Goal: Information Seeking & Learning: Learn about a topic

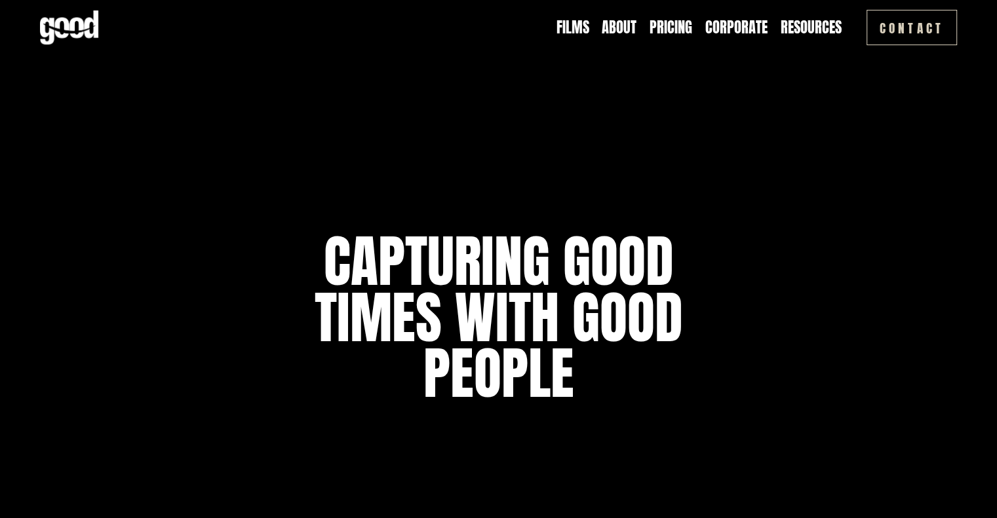
click at [618, 31] on link "About" at bounding box center [619, 28] width 35 height 20
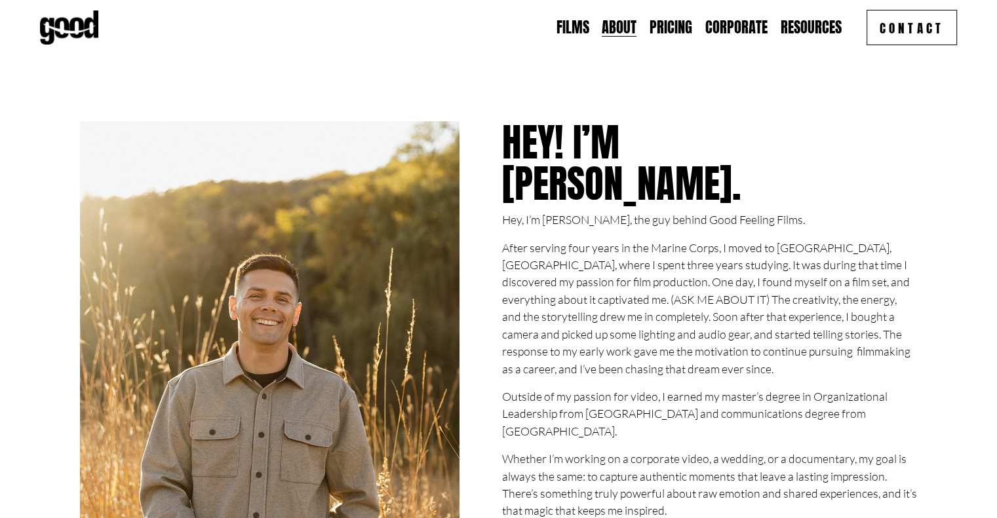
click at [679, 33] on link "Pricing" at bounding box center [670, 28] width 43 height 20
click at [733, 26] on link "Corporate" at bounding box center [736, 28] width 62 height 20
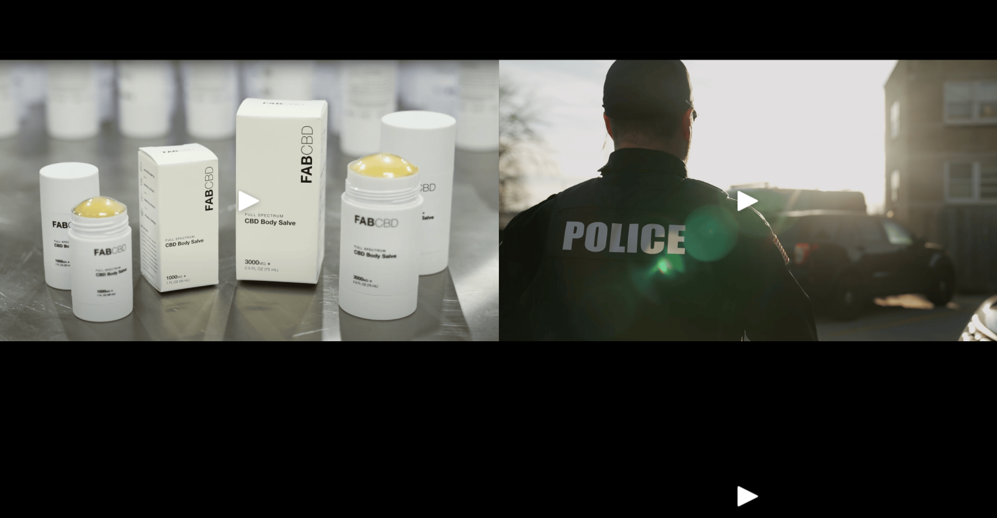
scroll to position [1143, 0]
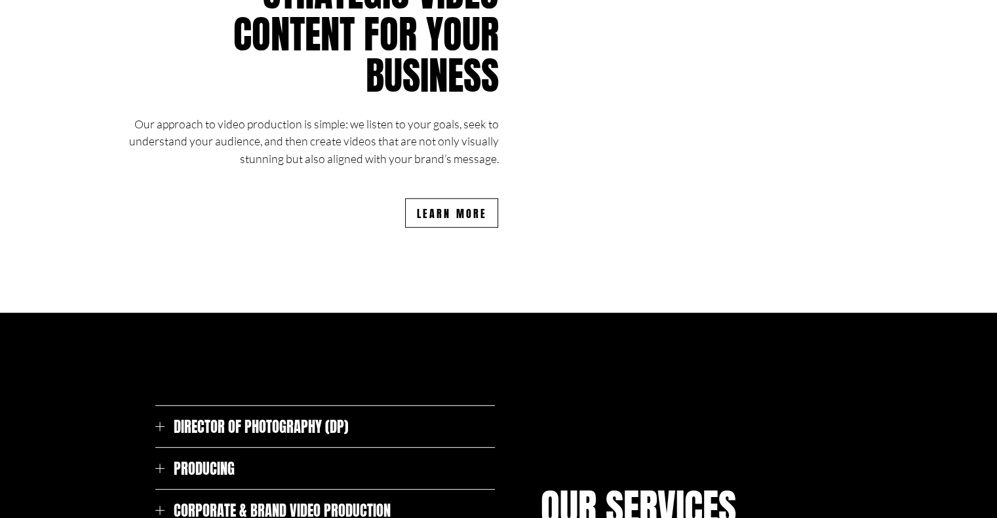
click at [504, 305] on div at bounding box center [498, 96] width 997 height 434
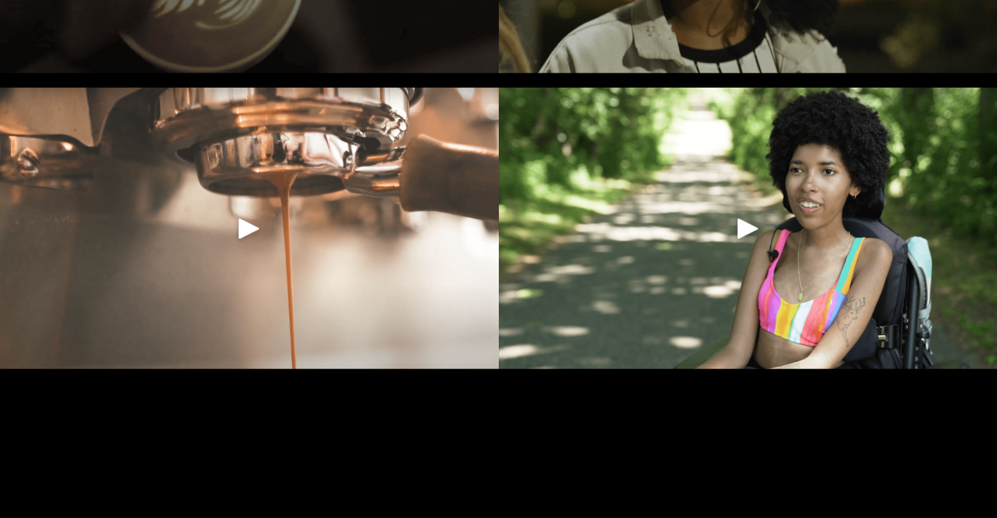
scroll to position [2487, 0]
